Goal: Task Accomplishment & Management: Manage account settings

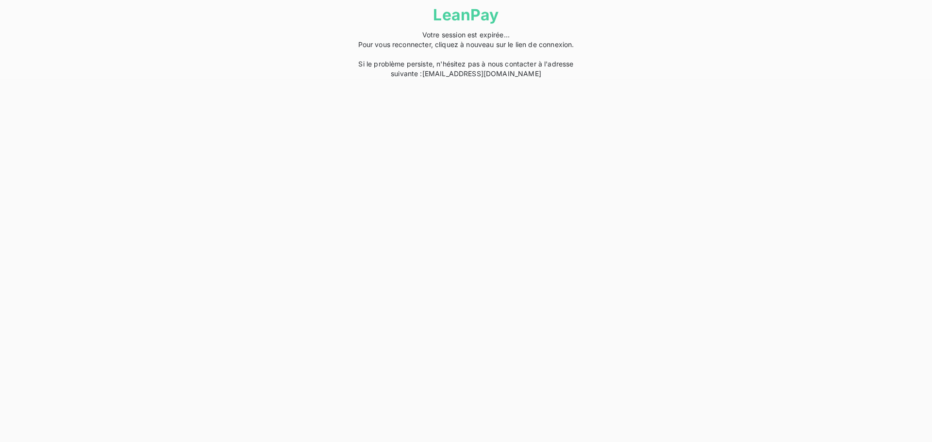
click at [446, 72] on span "Votre session est expirée... Pour vous reconnecter, cliquez à nouveau sur le li…" at bounding box center [466, 54] width 216 height 47
click at [484, 79] on html "LeanPay Votre session est expirée... Pour vous reconnecter, cliquez à nouveau s…" at bounding box center [466, 39] width 932 height 79
